Goal: Find contact information: Find contact information

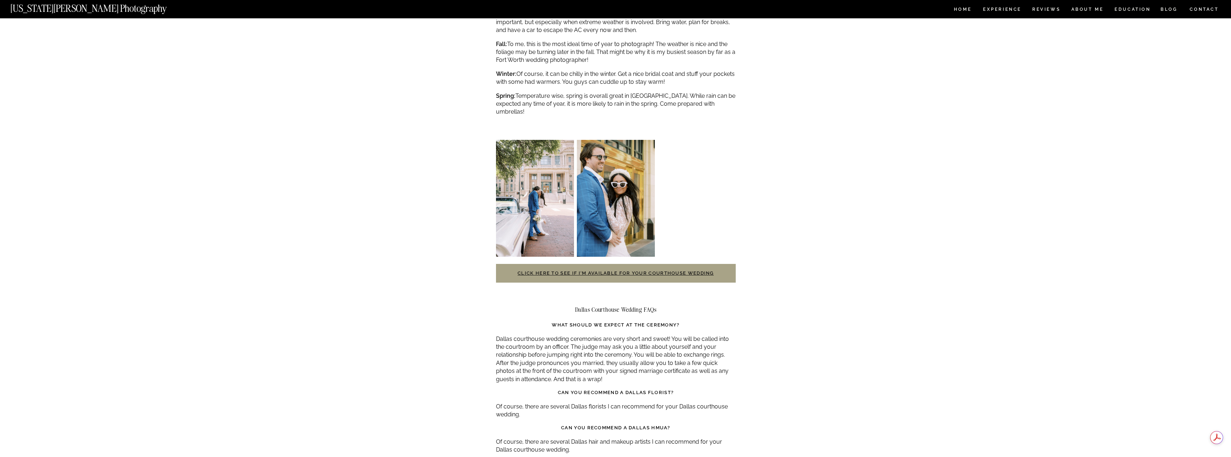
scroll to position [1294, 0]
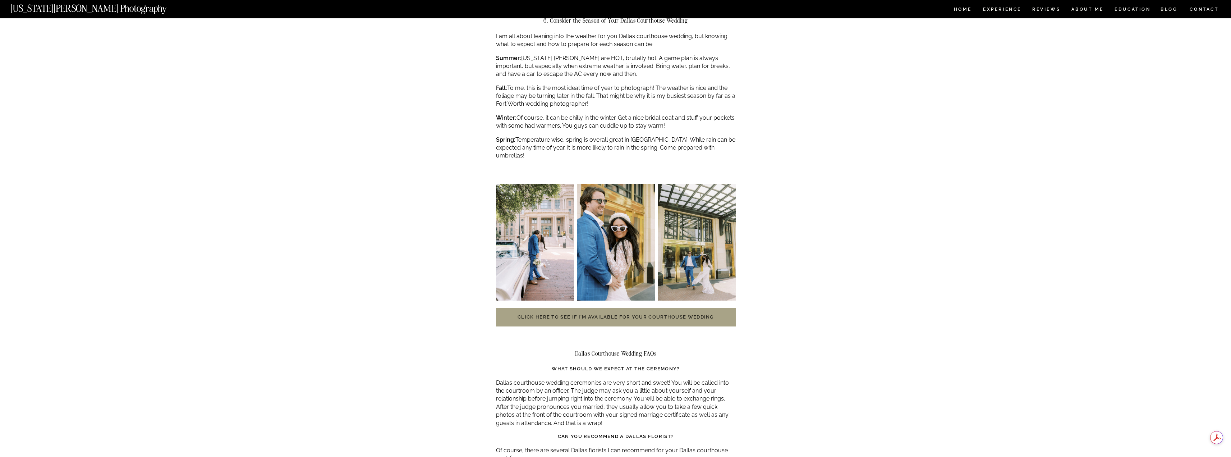
click at [636, 314] on link "Click here to see if I’m available for your courthouse wedding" at bounding box center [616, 316] width 196 height 5
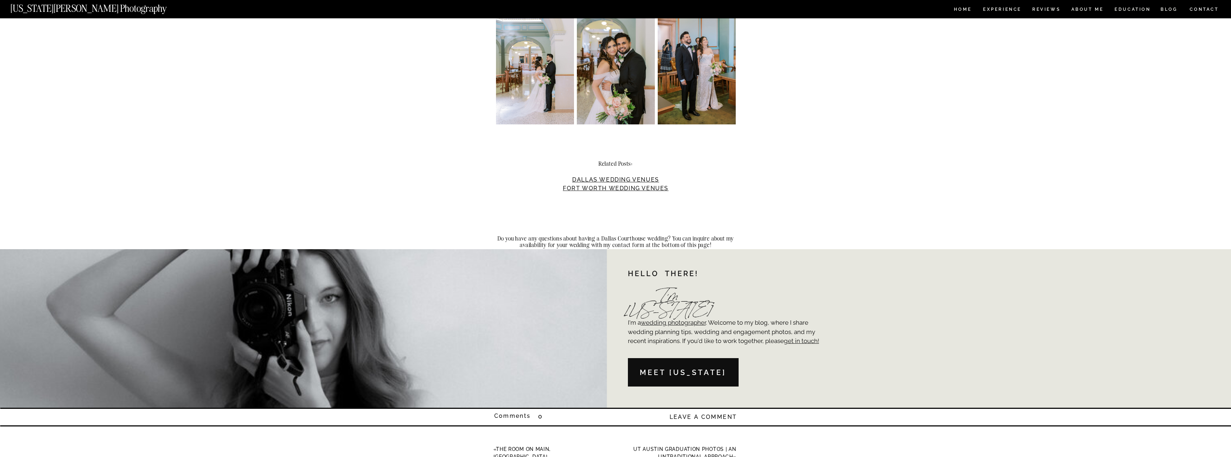
scroll to position [1869, 0]
click at [626, 175] on link "Dallas Wedding Venues" at bounding box center [615, 178] width 87 height 7
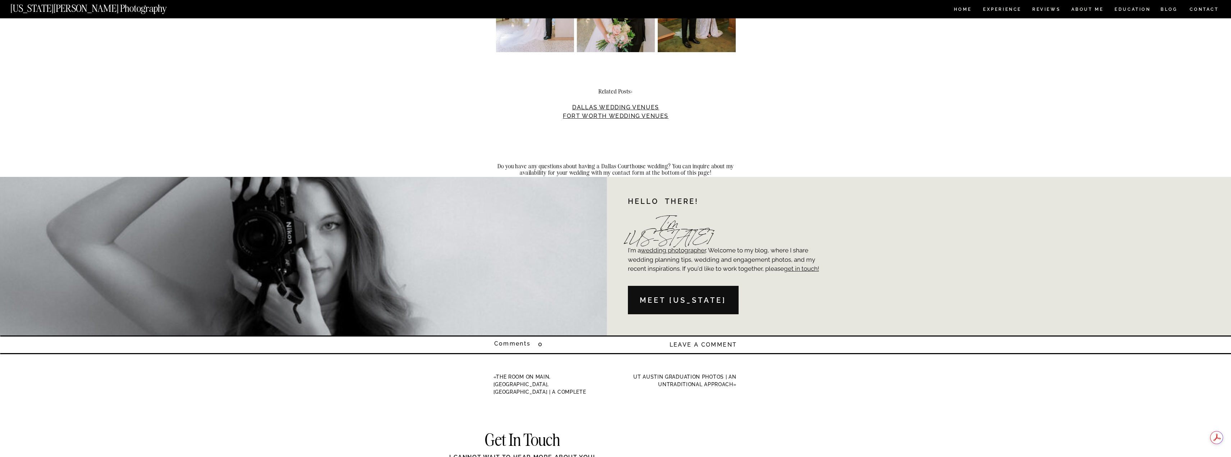
scroll to position [1941, 0]
click at [751, 262] on p "I'm a wedding photographer . Welcome to my blog, where I share wedding planning…" at bounding box center [726, 266] width 196 height 40
click at [756, 258] on p "I'm a wedding photographer . Welcome to my blog, where I share wedding planning…" at bounding box center [726, 266] width 196 height 40
click at [705, 265] on p "I'm a wedding photographer . Welcome to my blog, where I share wedding planning…" at bounding box center [726, 266] width 196 height 40
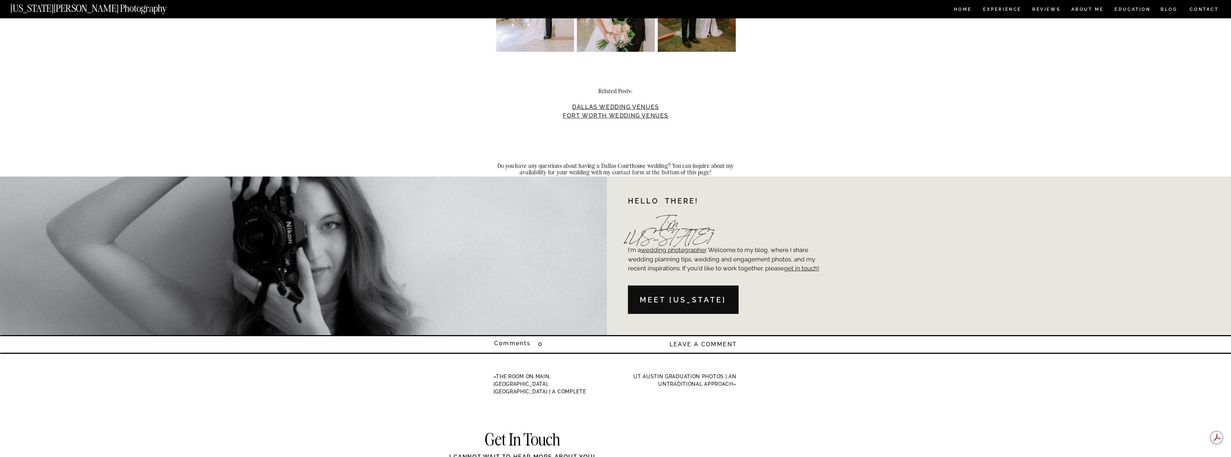
click at [711, 268] on p "I'm a wedding photographer . Welcome to my blog, where I share wedding planning…" at bounding box center [726, 266] width 196 height 40
click at [712, 268] on p "I'm a wedding photographer . Welcome to my blog, where I share wedding planning…" at bounding box center [726, 266] width 196 height 40
click at [755, 261] on p "I'm a wedding photographer . Welcome to my blog, where I share wedding planning…" at bounding box center [726, 266] width 196 height 40
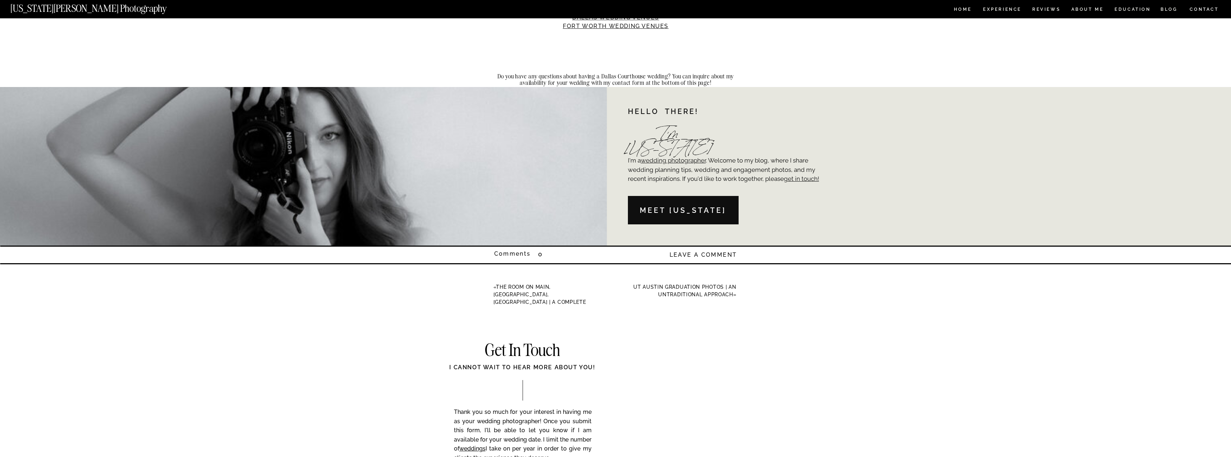
scroll to position [2012, 0]
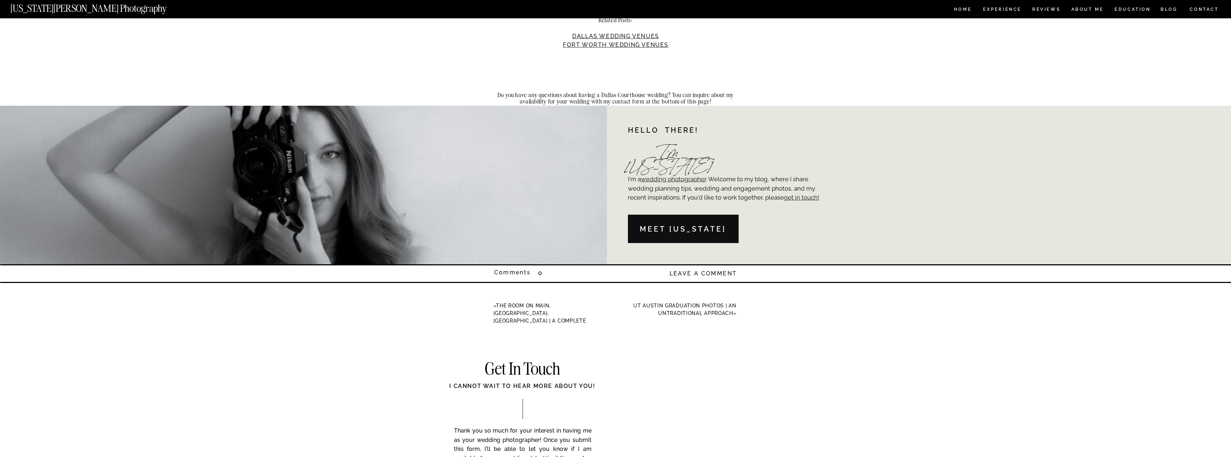
click at [708, 222] on div at bounding box center [683, 229] width 111 height 28
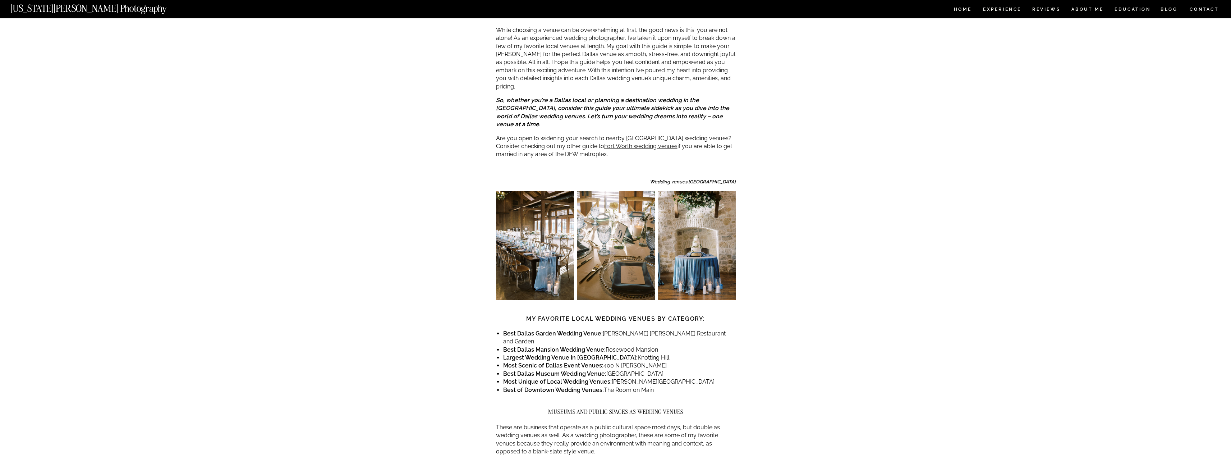
scroll to position [252, 0]
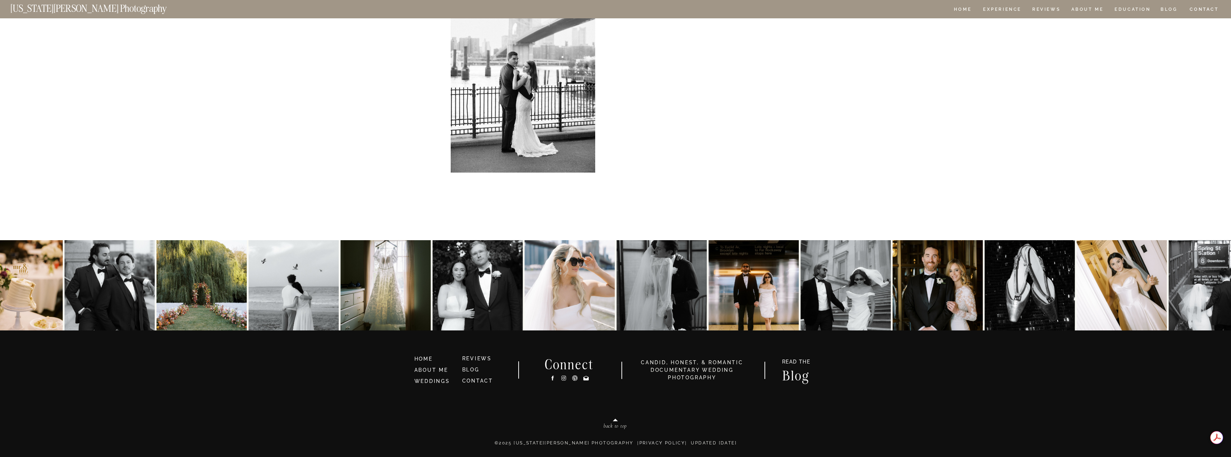
click at [563, 377] on icon at bounding box center [563, 378] width 3 height 3
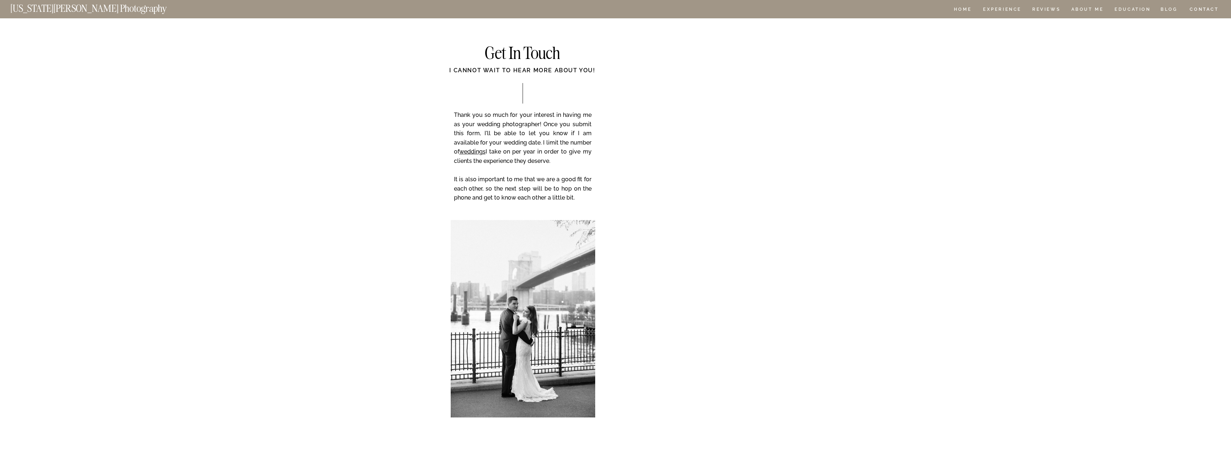
scroll to position [1170, 0]
